Goal: Transaction & Acquisition: Purchase product/service

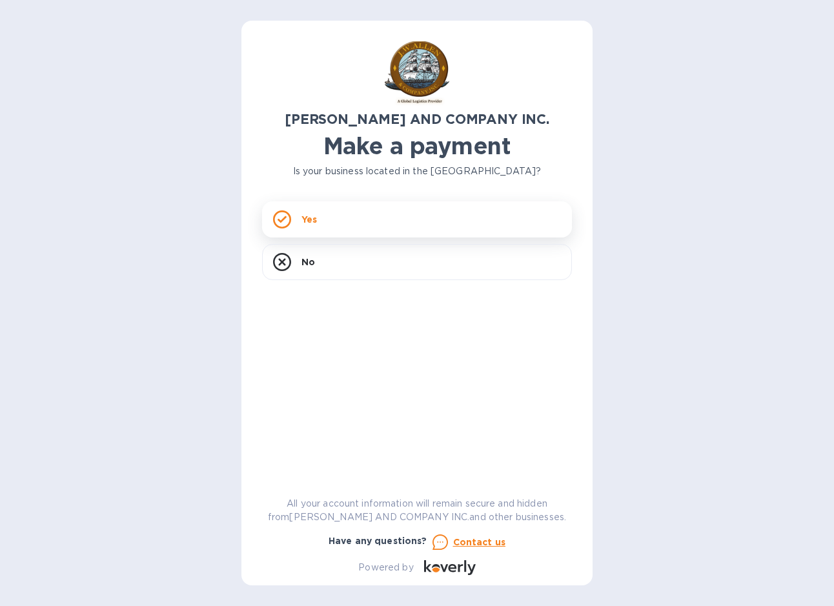
click at [327, 216] on div "Yes" at bounding box center [417, 219] width 310 height 36
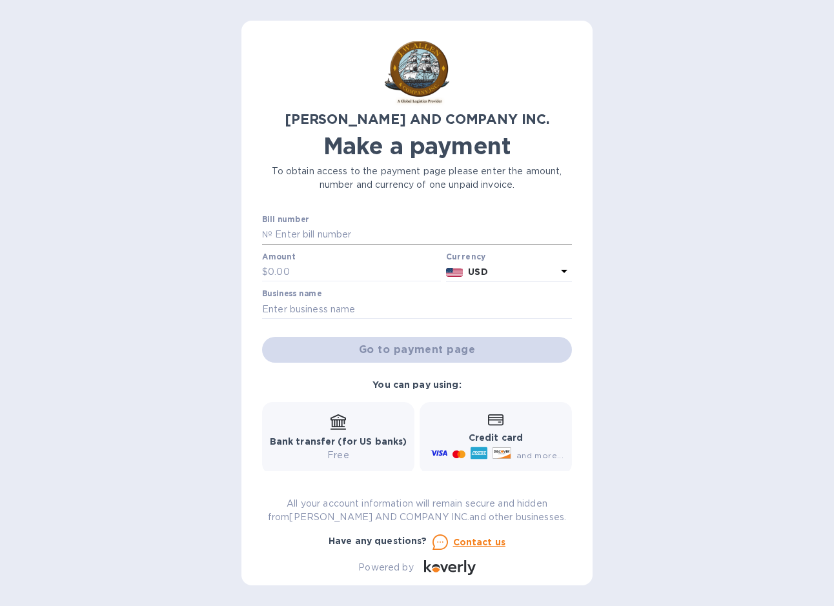
click at [337, 234] on input "text" at bounding box center [421, 234] width 299 height 19
type input "AC03844-01"
click at [282, 274] on input "text" at bounding box center [354, 272] width 173 height 19
type input "733.01"
click at [283, 299] on input "text" at bounding box center [417, 308] width 310 height 19
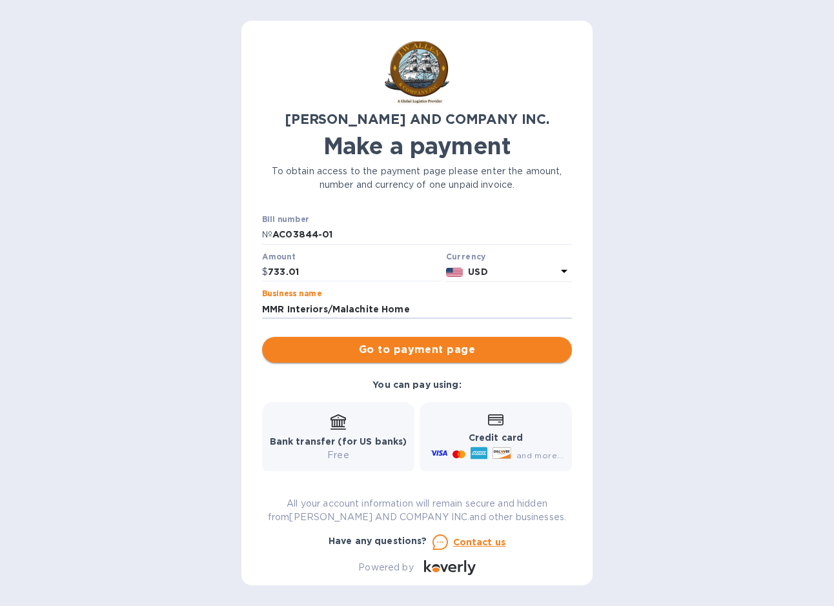
type input "MMR Interiors/Malachite Home"
click at [298, 344] on span "Go to payment page" at bounding box center [416, 349] width 289 height 15
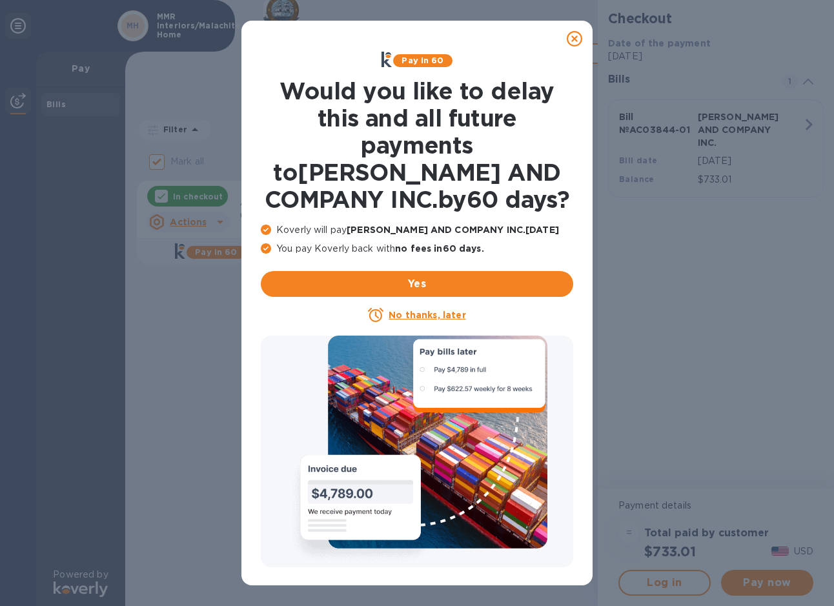
click at [574, 32] on icon at bounding box center [573, 38] width 15 height 15
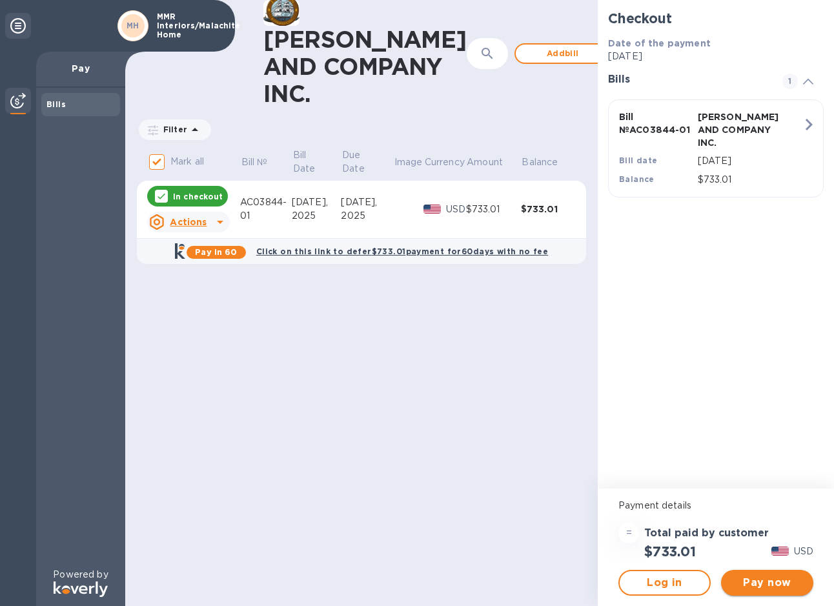
click at [760, 582] on span "Pay now" at bounding box center [767, 582] width 72 height 15
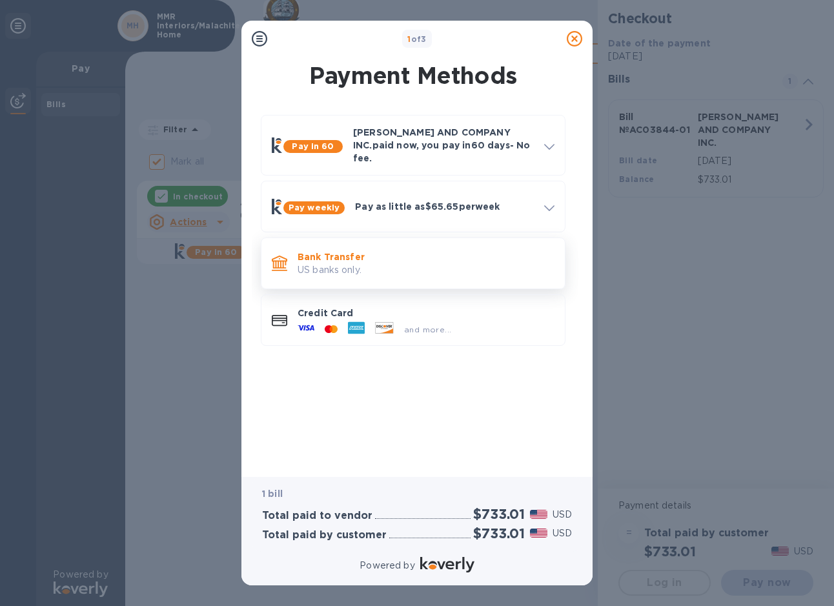
click at [352, 263] on p "US banks only." at bounding box center [425, 270] width 257 height 14
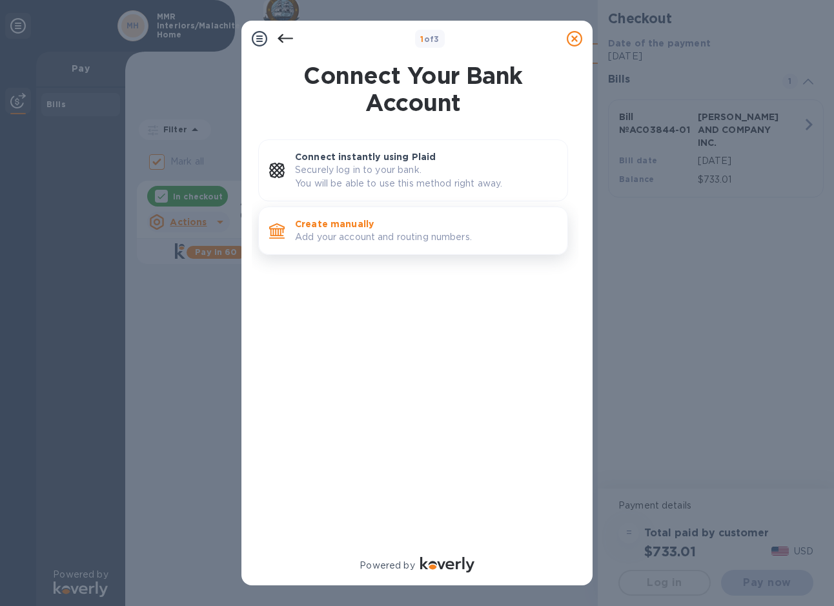
click at [375, 229] on p "Create manually" at bounding box center [426, 223] width 262 height 13
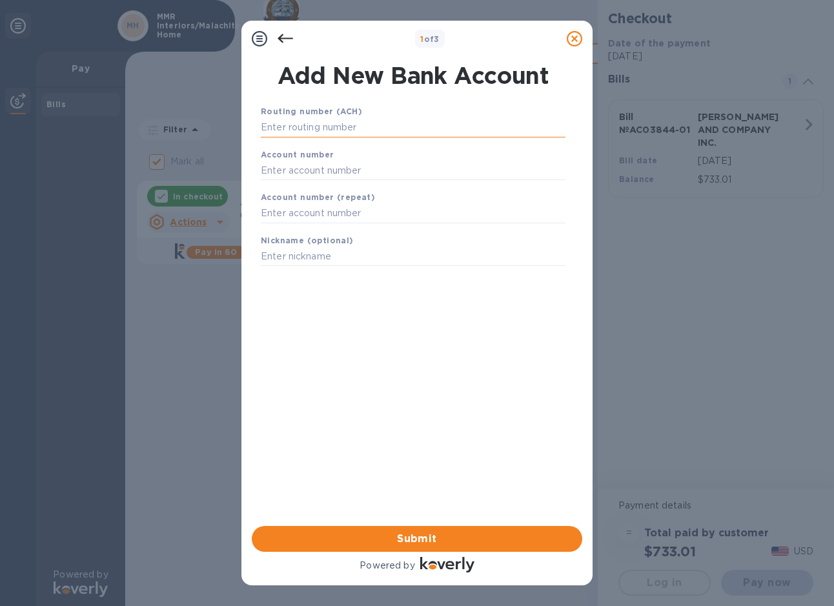
click at [330, 132] on input "text" at bounding box center [413, 127] width 305 height 19
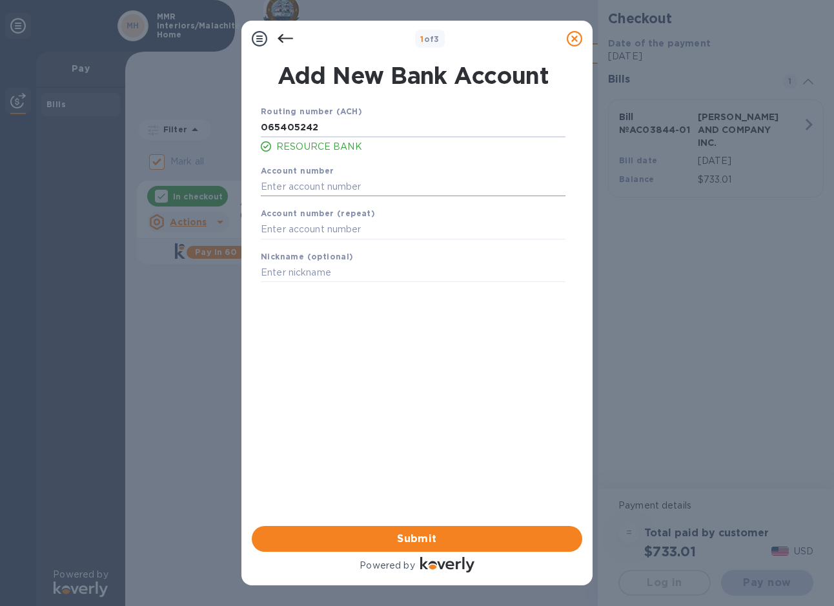
type input "065405242"
click at [279, 188] on input "text" at bounding box center [413, 186] width 305 height 19
type input "5"
type input "3115391"
click at [293, 239] on input "text" at bounding box center [413, 229] width 305 height 19
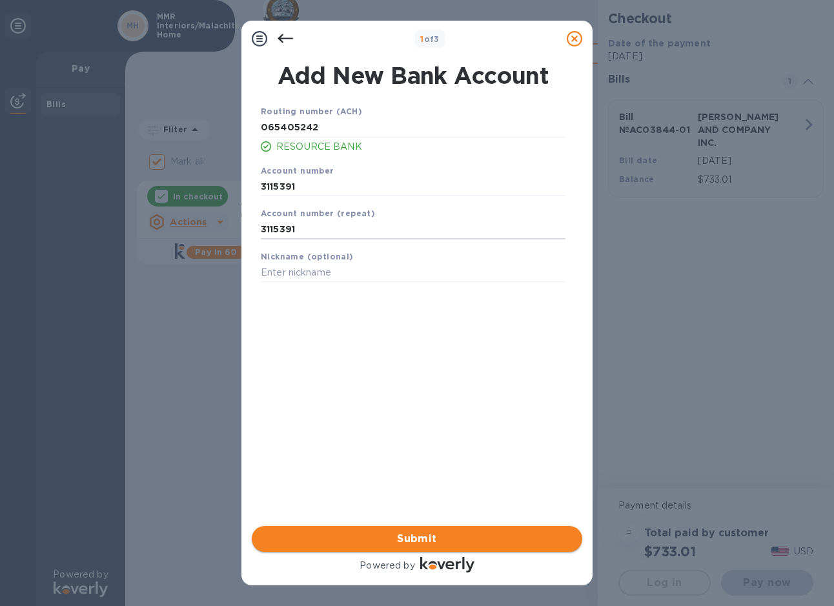
type input "3115391"
click at [430, 539] on span "Submit" at bounding box center [417, 538] width 310 height 15
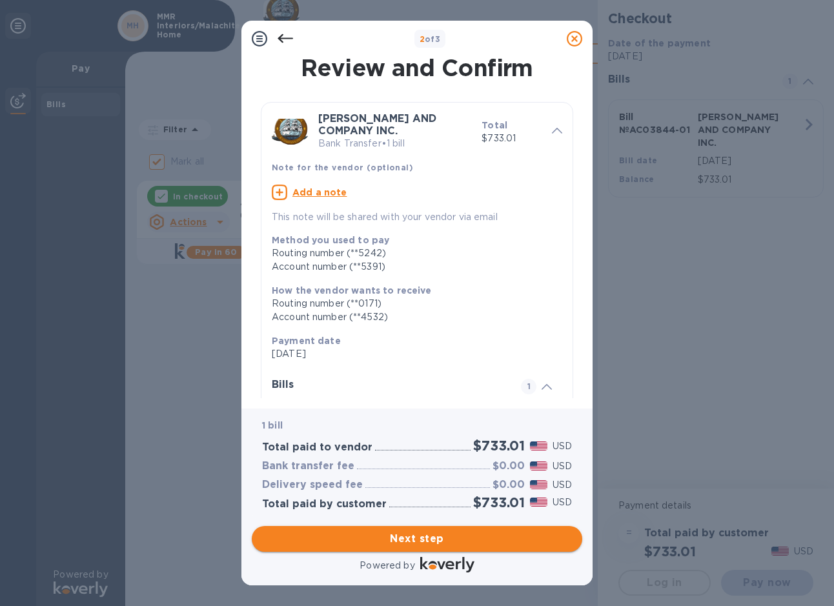
click at [430, 539] on span "Next step" at bounding box center [417, 538] width 310 height 15
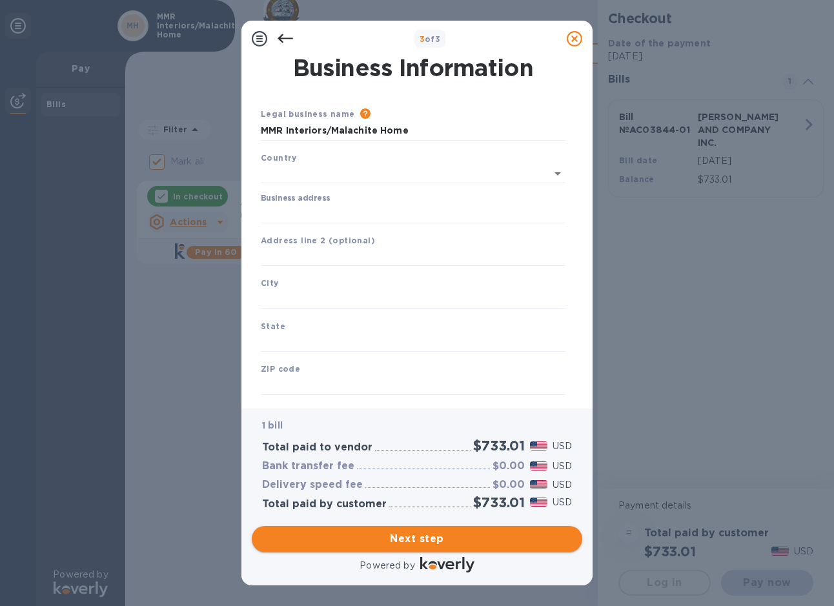
type input "[GEOGRAPHIC_DATA]"
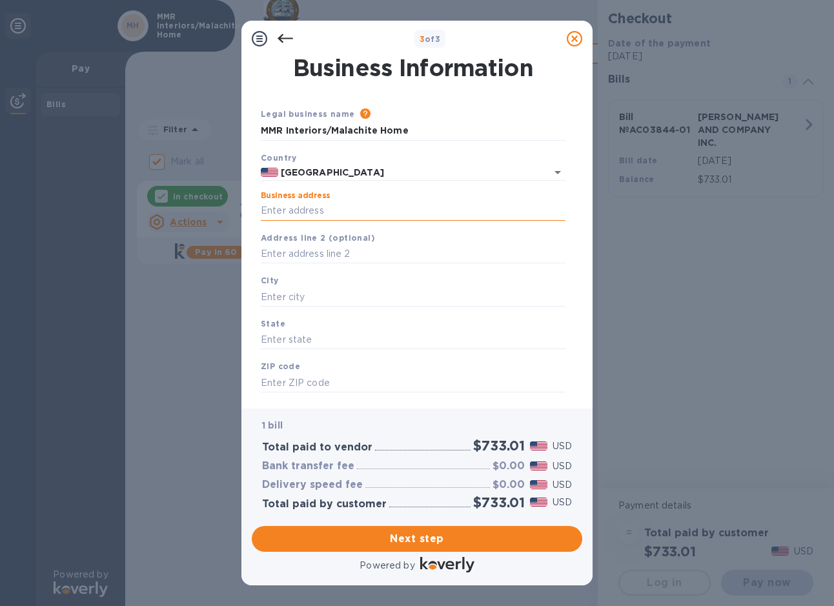
click at [358, 212] on input "Business address" at bounding box center [413, 210] width 305 height 19
type input "[STREET_ADDRESS]"
click at [356, 290] on input "text" at bounding box center [413, 296] width 305 height 19
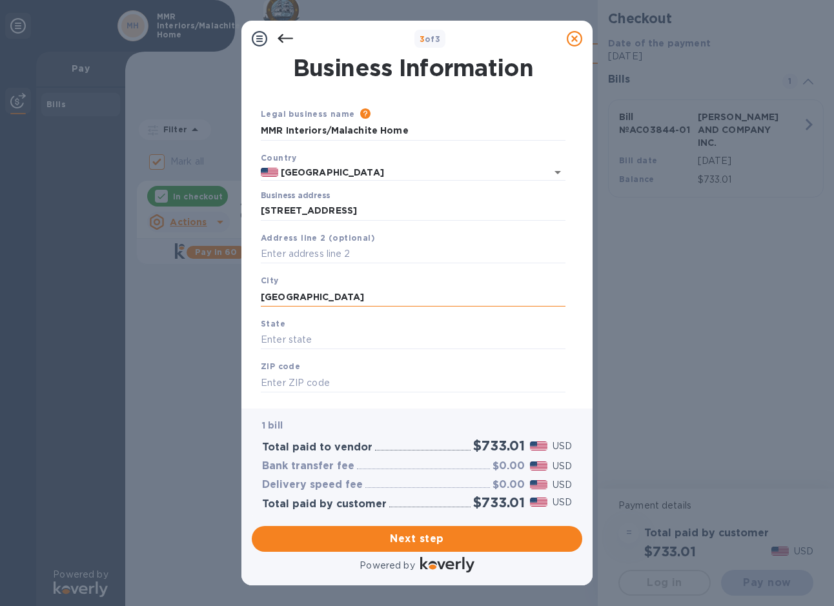
type input "[GEOGRAPHIC_DATA]"
type input "LA"
click at [339, 386] on input "text" at bounding box center [413, 382] width 305 height 19
type input "70115"
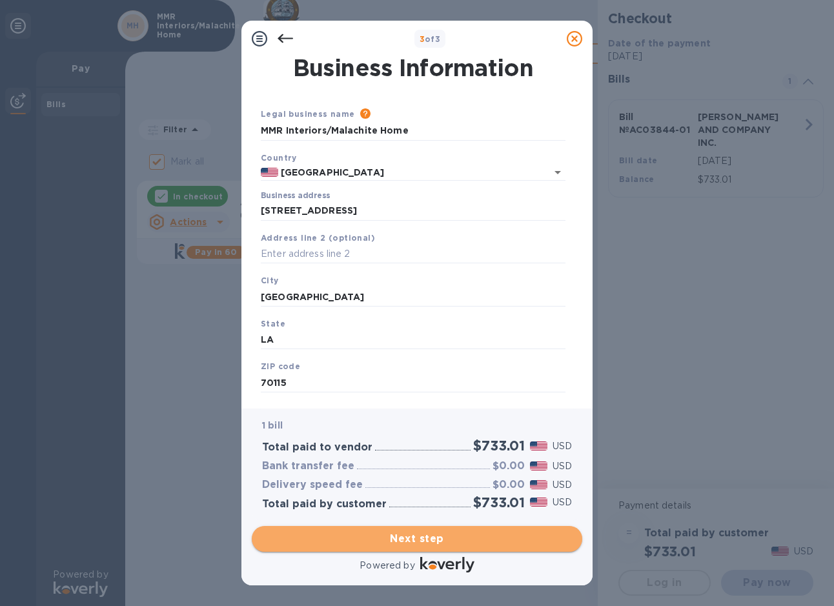
click at [412, 534] on span "Next step" at bounding box center [417, 538] width 310 height 15
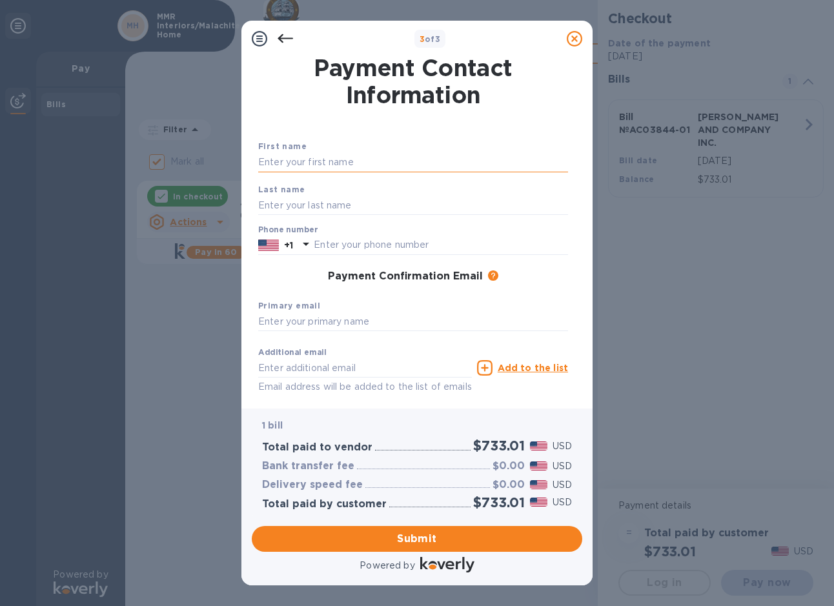
click at [346, 155] on input "text" at bounding box center [413, 162] width 310 height 19
type input "[PERSON_NAME]"
type input "[DEMOGRAPHIC_DATA]"
click at [346, 156] on input "[PERSON_NAME]" at bounding box center [413, 162] width 310 height 19
click at [523, 122] on div "First name [PERSON_NAME] Last name [PERSON_NAME] Phone number +1 Payment Confir…" at bounding box center [412, 268] width 315 height 305
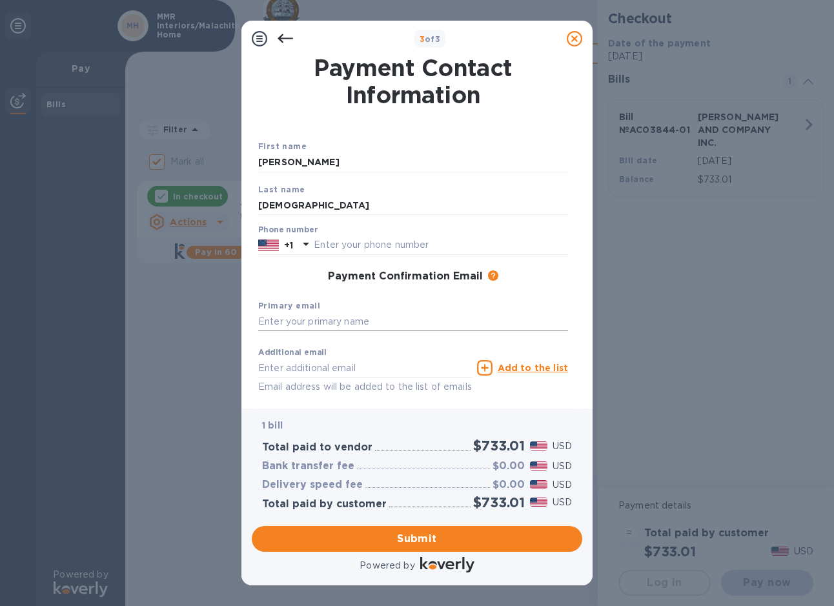
click at [416, 326] on input "text" at bounding box center [413, 321] width 310 height 19
type input "[PERSON_NAME][EMAIL_ADDRESS][DOMAIN_NAME]"
type input "5048997020"
type input "[PERSON_NAME][EMAIL_ADDRESS][DOMAIN_NAME]"
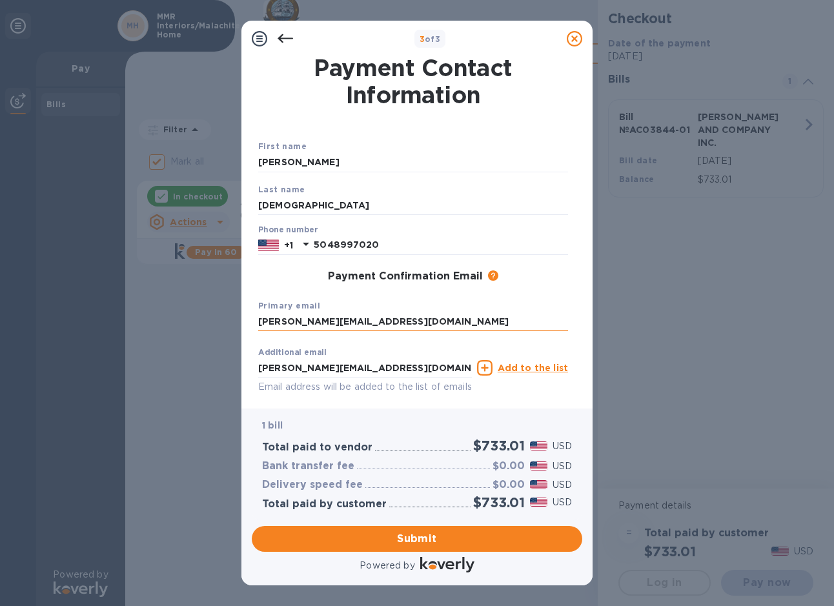
drag, startPoint x: 412, startPoint y: 324, endPoint x: 319, endPoint y: 330, distance: 93.1
click at [319, 330] on input "[PERSON_NAME][EMAIL_ADDRESS][DOMAIN_NAME]" at bounding box center [413, 321] width 310 height 19
type input "[PERSON_NAME][EMAIL_ADDRESS][DOMAIN_NAME]"
drag, startPoint x: 390, startPoint y: 366, endPoint x: 403, endPoint y: 359, distance: 14.7
click at [403, 359] on input "[PERSON_NAME][EMAIL_ADDRESS][DOMAIN_NAME]" at bounding box center [365, 367] width 214 height 19
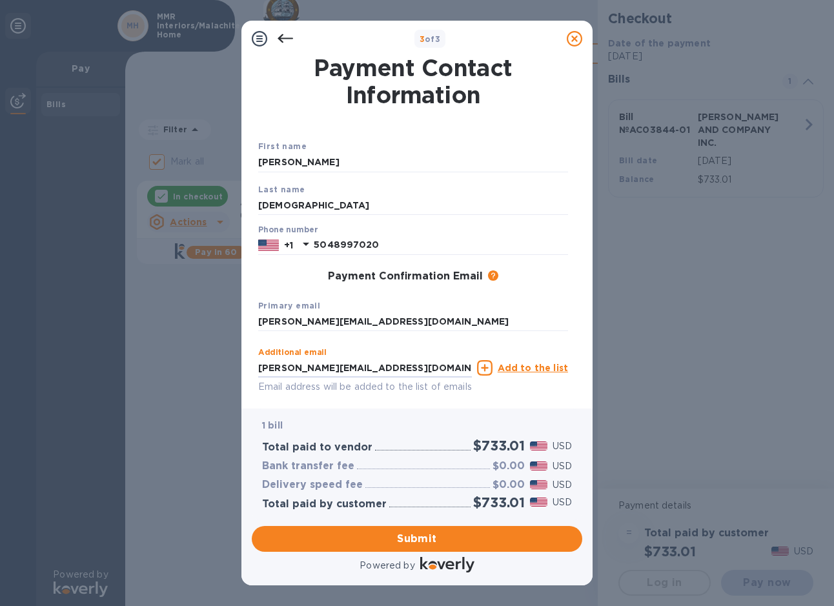
click at [410, 344] on div "Additional email [PERSON_NAME][EMAIL_ADDRESS][DOMAIN_NAME] Email address will b…" at bounding box center [364, 368] width 219 height 58
click at [419, 535] on span "Submit" at bounding box center [417, 538] width 310 height 15
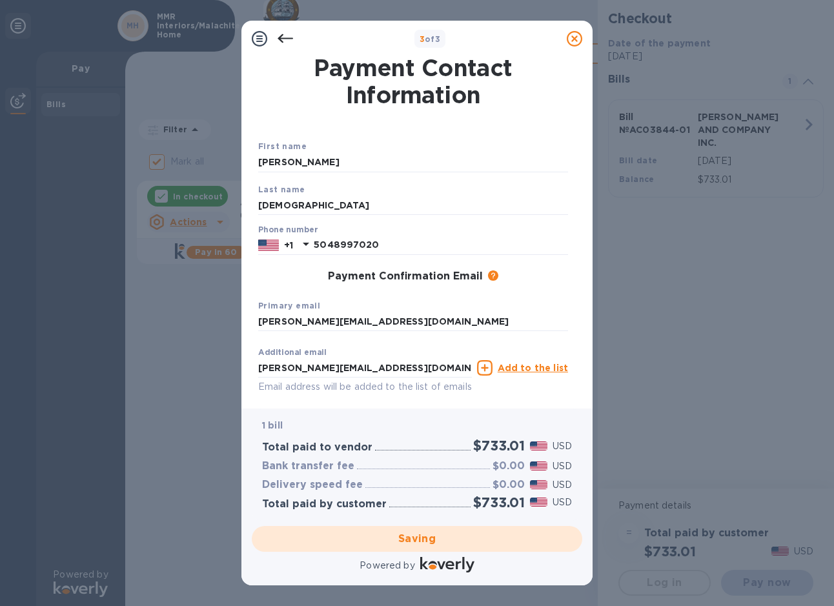
checkbox input "false"
